Goal: Transaction & Acquisition: Purchase product/service

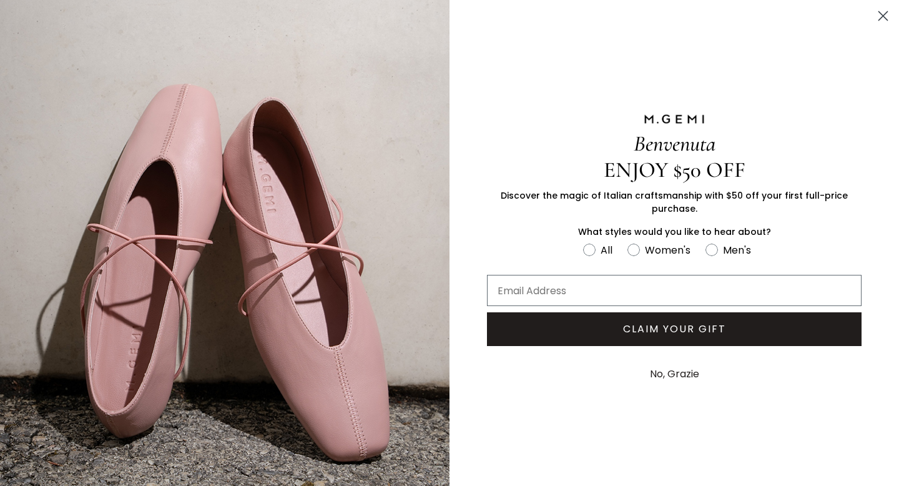
click at [880, 16] on circle "Close dialog" at bounding box center [883, 16] width 21 height 21
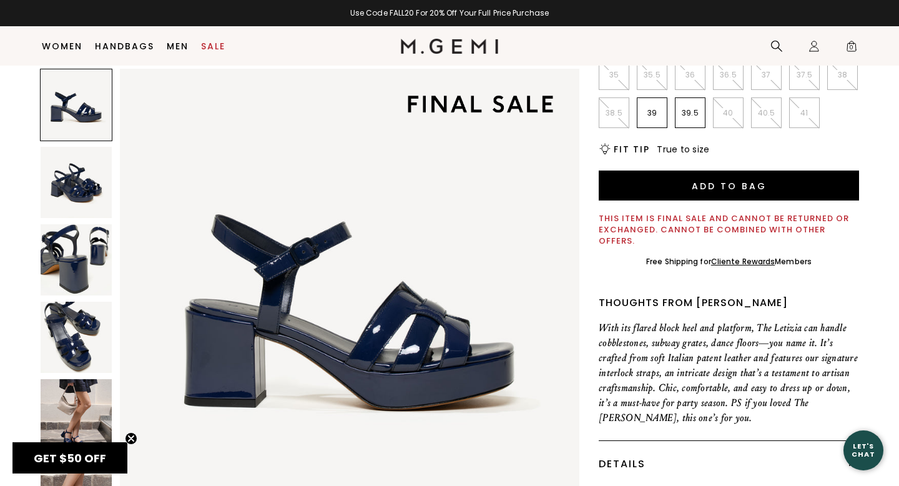
scroll to position [242, 0]
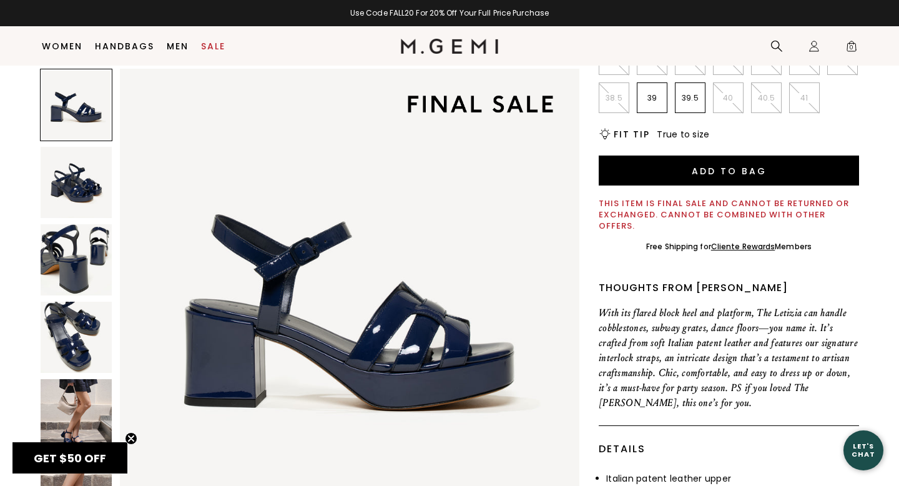
click at [689, 102] on p "39.5" at bounding box center [690, 98] width 29 height 10
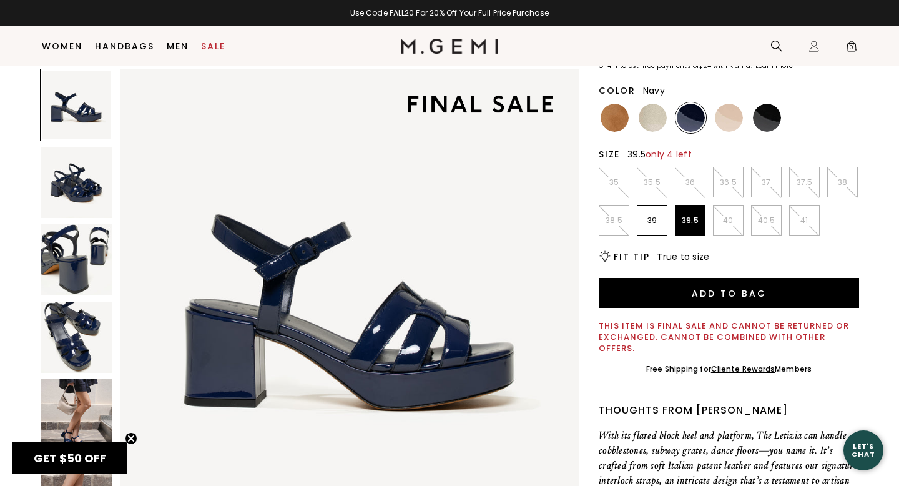
scroll to position [119, 0]
click at [691, 260] on span "True to size" at bounding box center [683, 257] width 52 height 12
click at [627, 257] on h2 "Fit Tip" at bounding box center [632, 257] width 36 height 10
click at [605, 254] on icon "Icons/20x20/bulb@2x" at bounding box center [605, 257] width 12 height 12
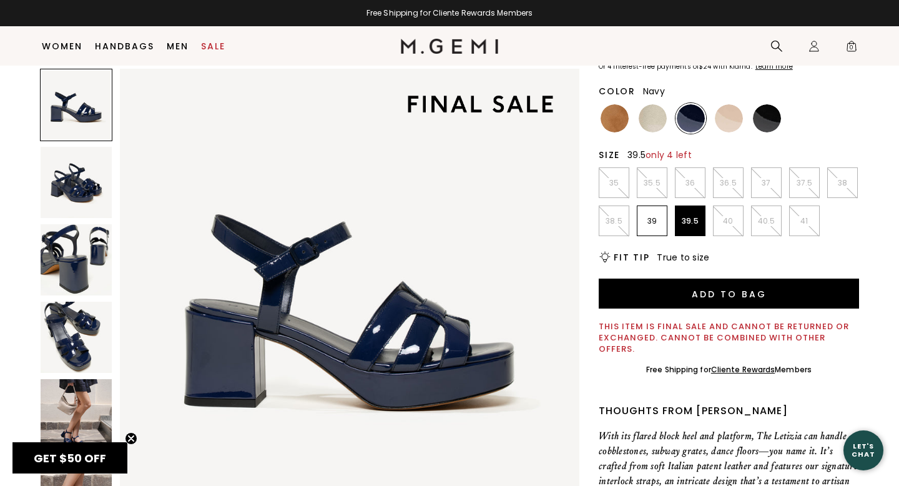
click at [695, 403] on div "Thoughts from [PERSON_NAME]" at bounding box center [729, 410] width 260 height 15
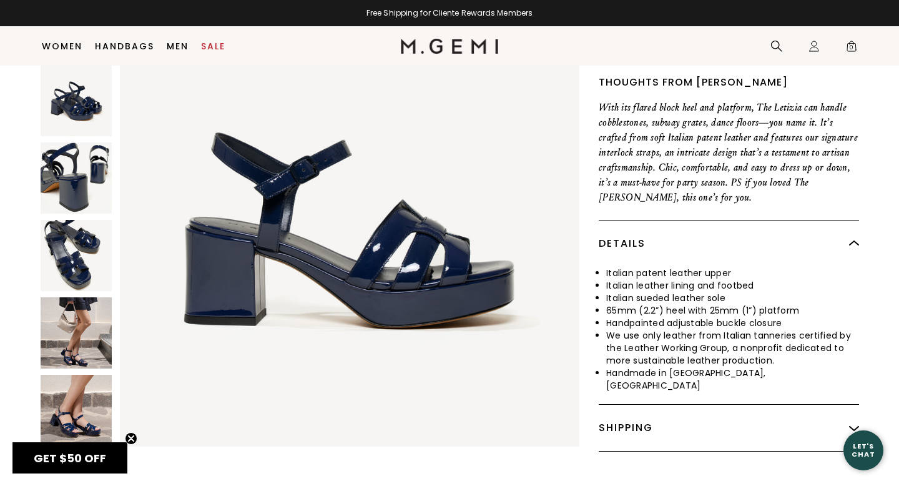
scroll to position [448, 0]
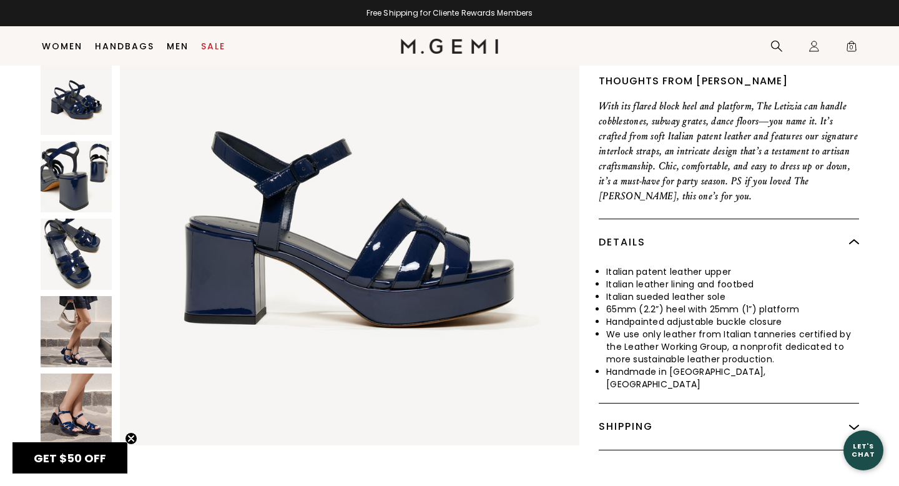
click at [703, 403] on div "Shipping" at bounding box center [729, 426] width 260 height 46
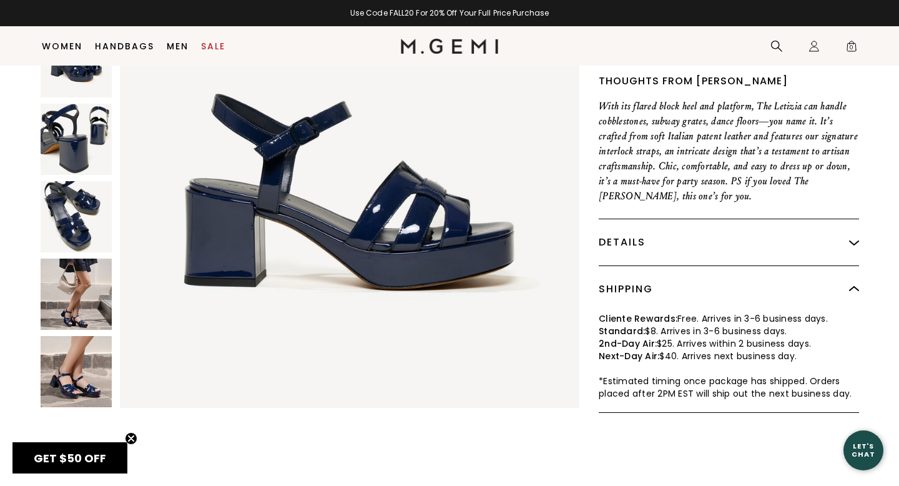
click at [826, 228] on div "Details" at bounding box center [729, 242] width 260 height 46
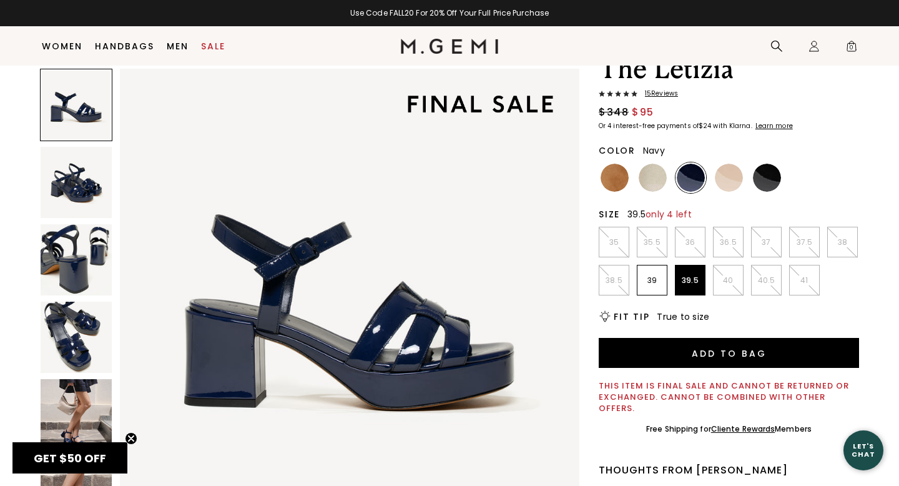
scroll to position [0, 0]
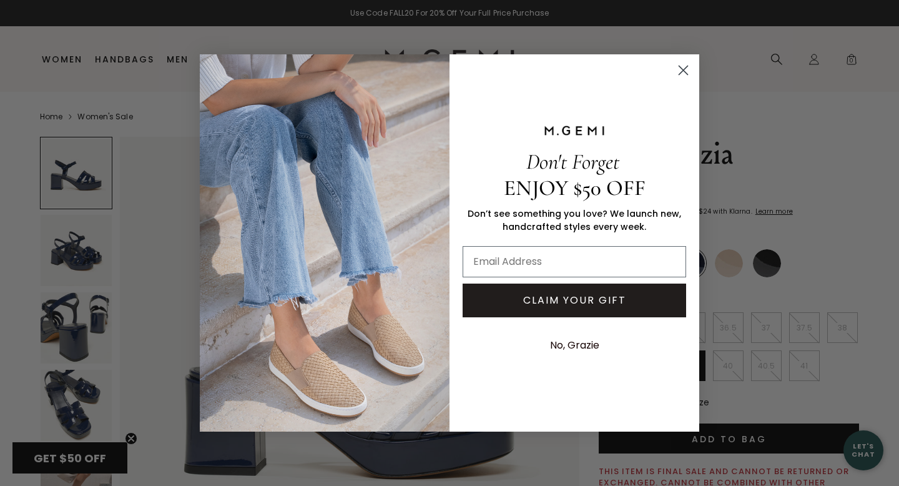
click at [685, 67] on circle "Close dialog" at bounding box center [683, 70] width 21 height 21
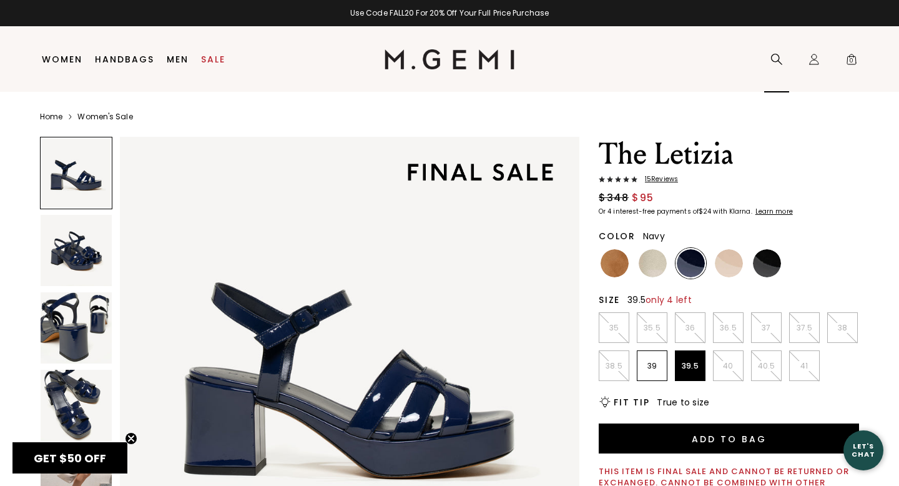
click at [772, 57] on icon at bounding box center [777, 59] width 12 height 12
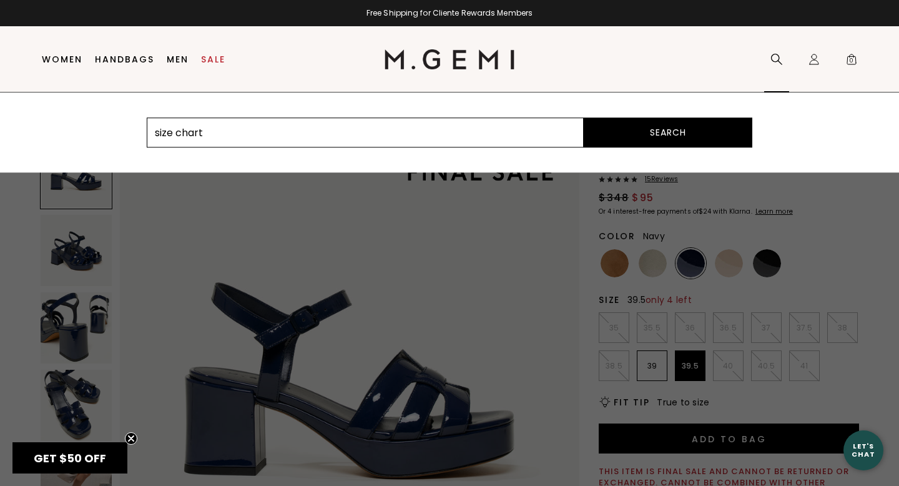
type input "size chart"
click at [584, 117] on button "Search" at bounding box center [668, 132] width 169 height 30
click at [433, 224] on div at bounding box center [449, 289] width 899 height 394
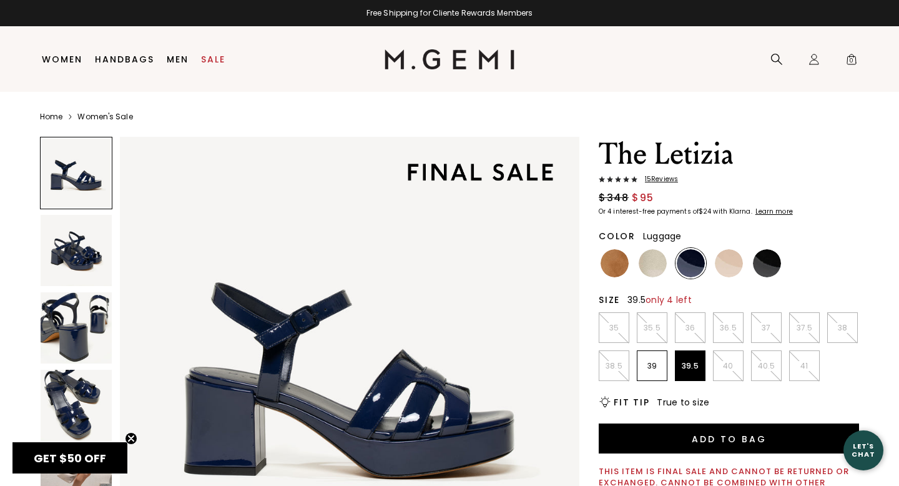
click at [618, 275] on img at bounding box center [615, 263] width 28 height 28
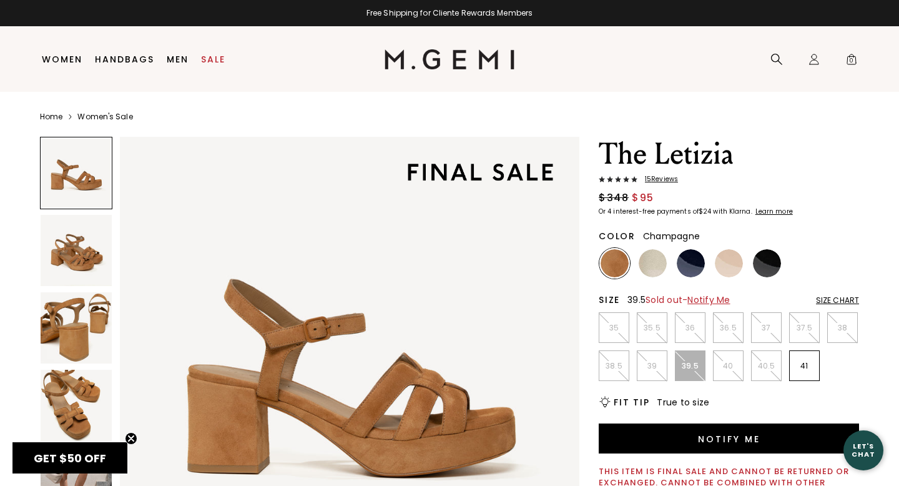
click at [656, 267] on img at bounding box center [653, 263] width 28 height 28
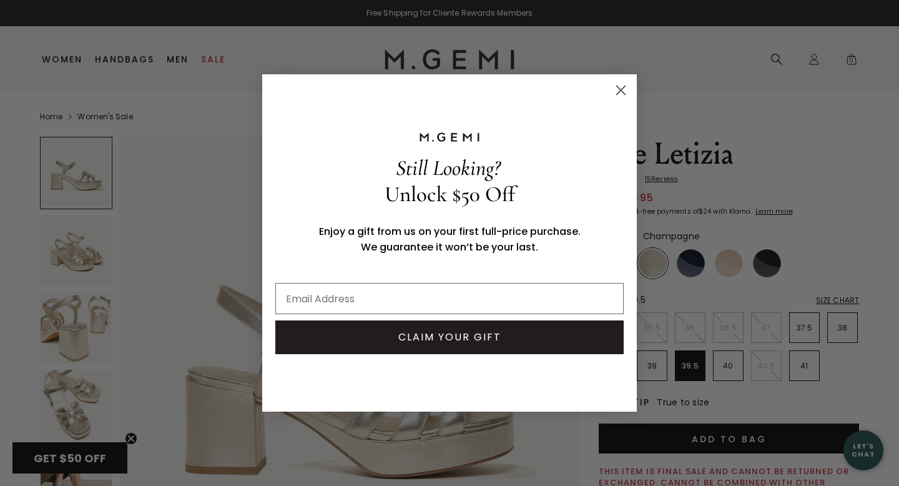
click at [621, 87] on circle "Close dialog" at bounding box center [621, 90] width 21 height 21
